Goal: Information Seeking & Learning: Learn about a topic

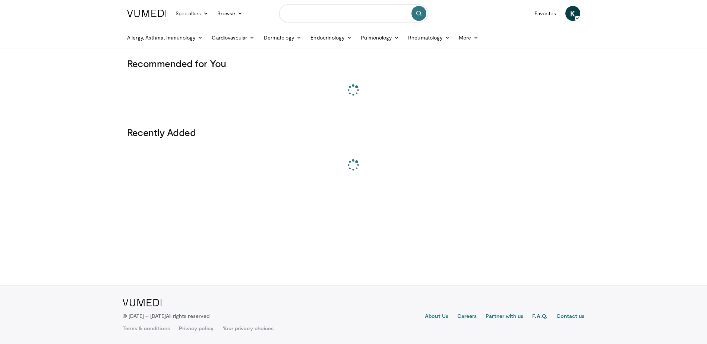
click at [318, 12] on input "Search topics, interventions" at bounding box center [353, 13] width 149 height 18
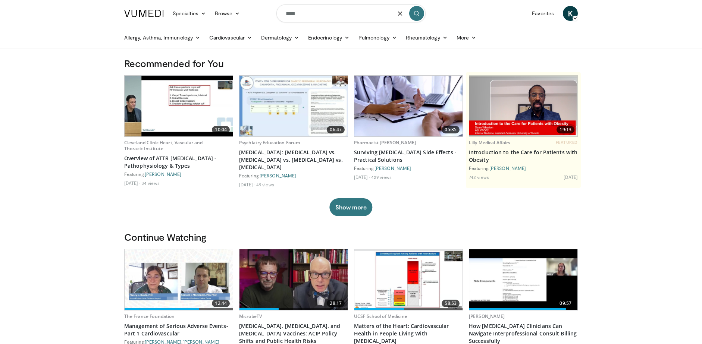
type input "****"
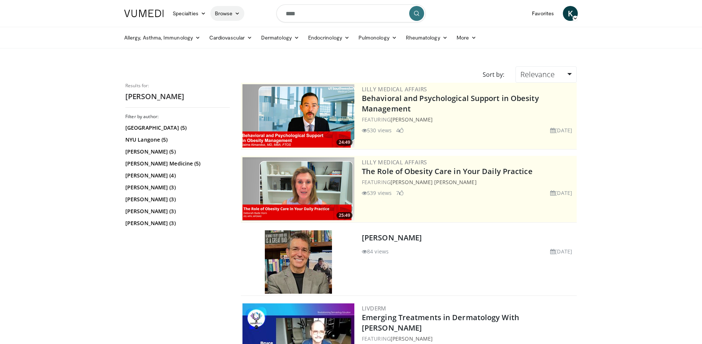
click at [234, 13] on icon at bounding box center [236, 13] width 5 height 5
click at [230, 29] on link "Channels" at bounding box center [255, 31] width 89 height 12
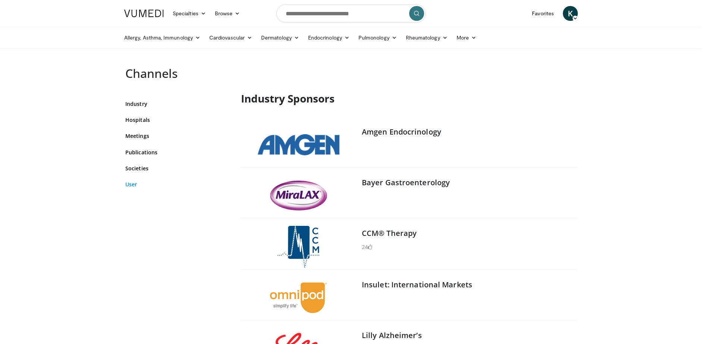
click at [135, 185] on link "User" at bounding box center [177, 184] width 104 height 8
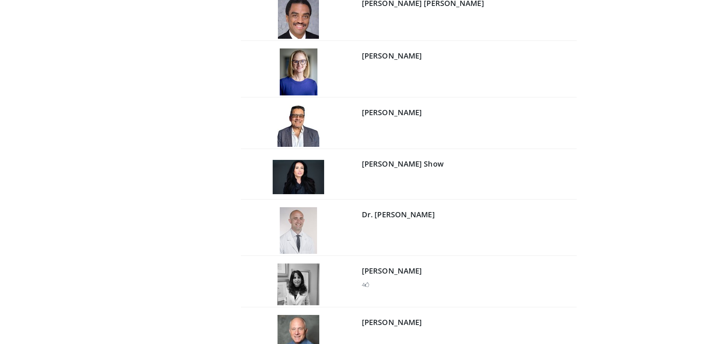
scroll to position [11997, 0]
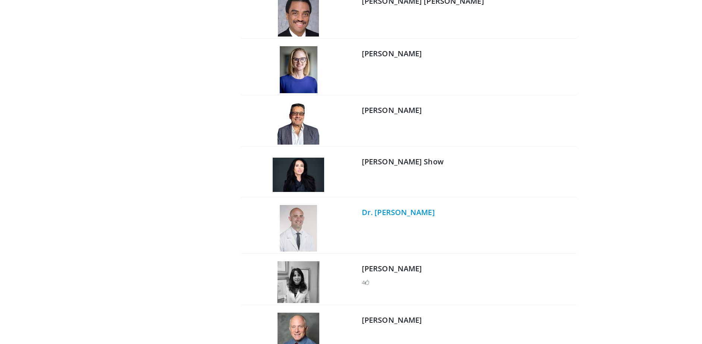
click at [417, 211] on link "Dr. Gregory Katz" at bounding box center [398, 212] width 73 height 10
